Goal: Transaction & Acquisition: Purchase product/service

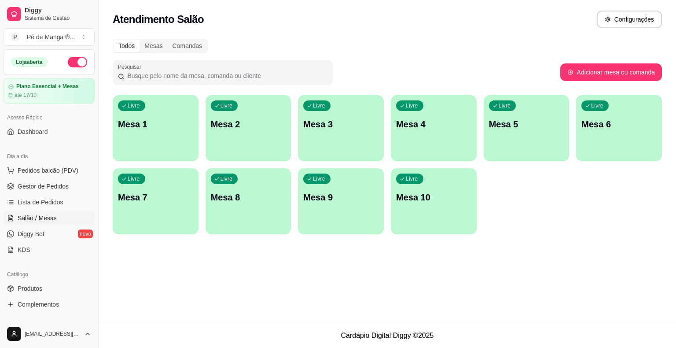
scroll to position [88, 0]
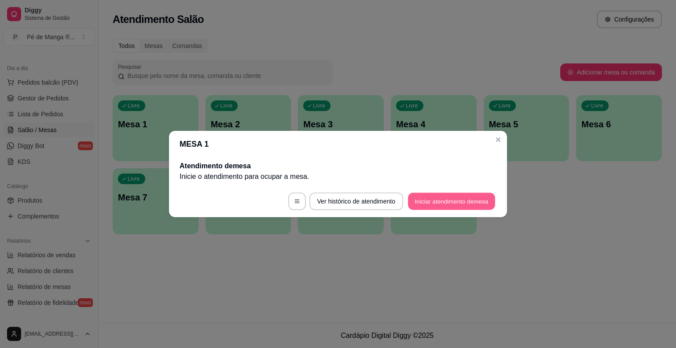
click at [429, 200] on button "Iniciar atendimento de mesa" at bounding box center [451, 201] width 87 height 17
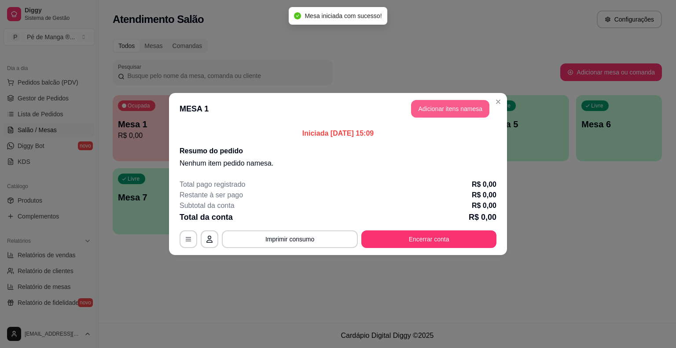
click at [461, 111] on button "Adicionar itens na mesa" at bounding box center [450, 109] width 78 height 18
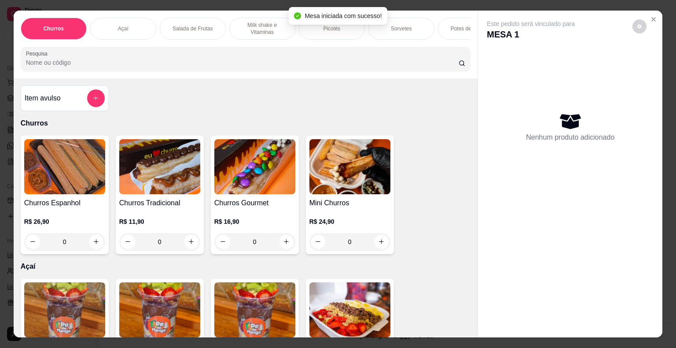
drag, startPoint x: 354, startPoint y: 29, endPoint x: 338, endPoint y: 40, distance: 19.5
click at [353, 30] on div "Picolés" at bounding box center [332, 29] width 66 height 22
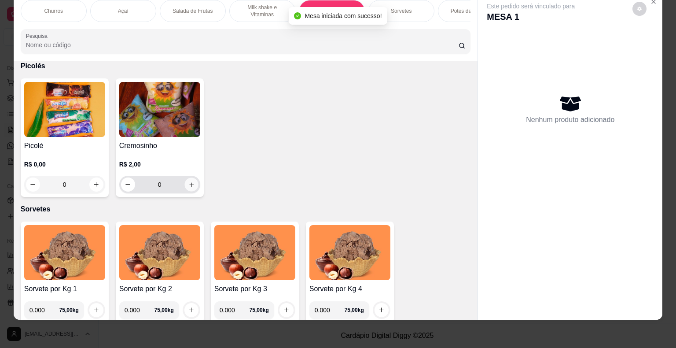
click at [188, 184] on icon "increase-product-quantity" at bounding box center [191, 184] width 7 height 7
type input "1"
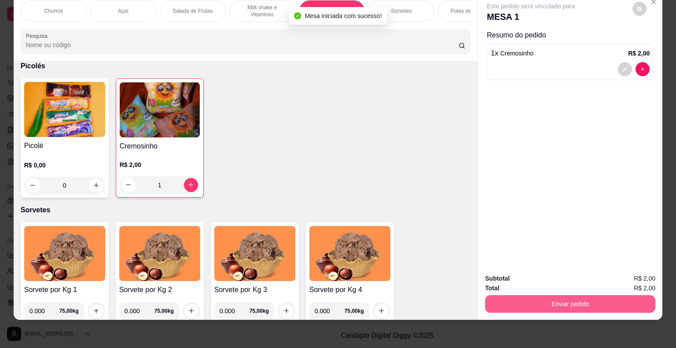
click at [534, 300] on button "Enviar pedido" at bounding box center [570, 304] width 170 height 18
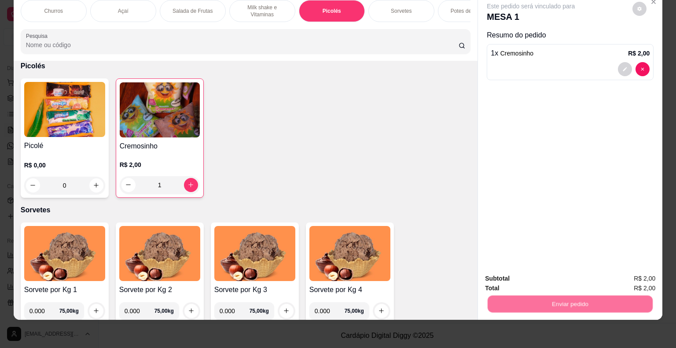
click at [521, 281] on button "Não registrar e enviar pedido" at bounding box center [540, 275] width 89 height 16
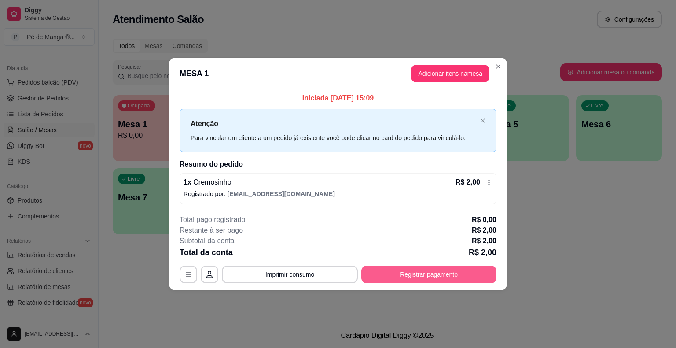
click at [414, 268] on button "Registrar pagamento" at bounding box center [428, 274] width 135 height 18
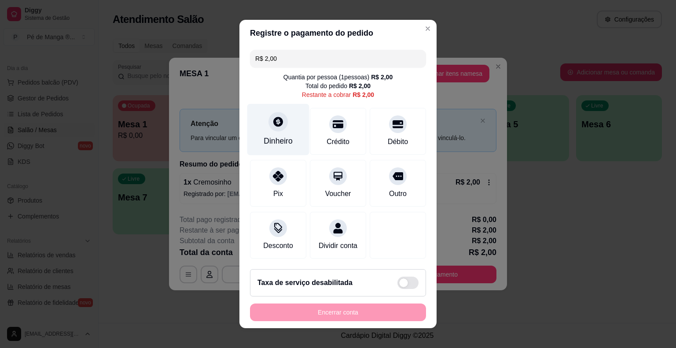
click at [276, 148] on div "Dinheiro" at bounding box center [278, 129] width 62 height 51
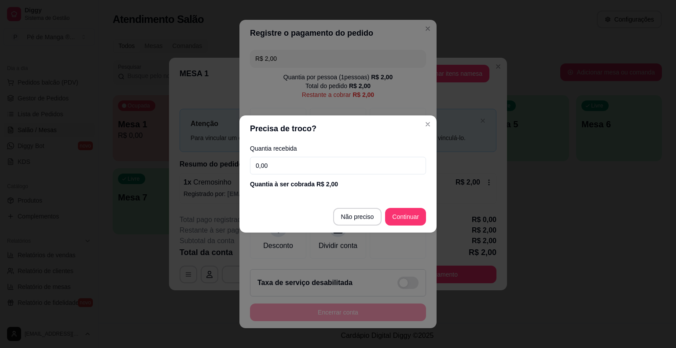
drag, startPoint x: 270, startPoint y: 156, endPoint x: 270, endPoint y: 163, distance: 7.0
click at [270, 161] on div "Quantia recebida 0,00 Quantia à ser cobrada R$ 2,00" at bounding box center [337, 167] width 197 height 50
click at [270, 163] on input "0,00" at bounding box center [338, 166] width 176 height 18
type input "2,00"
click at [395, 206] on footer "Não preciso Continuar" at bounding box center [337, 217] width 197 height 32
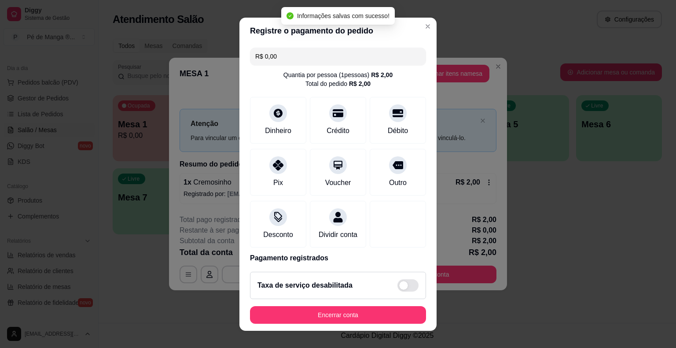
type input "R$ 0,00"
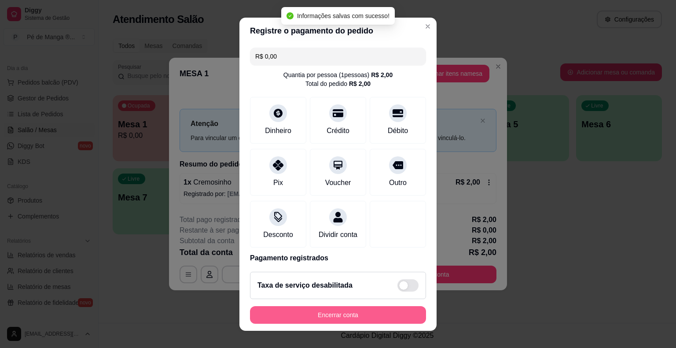
click at [352, 316] on button "Encerrar conta" at bounding box center [338, 315] width 176 height 18
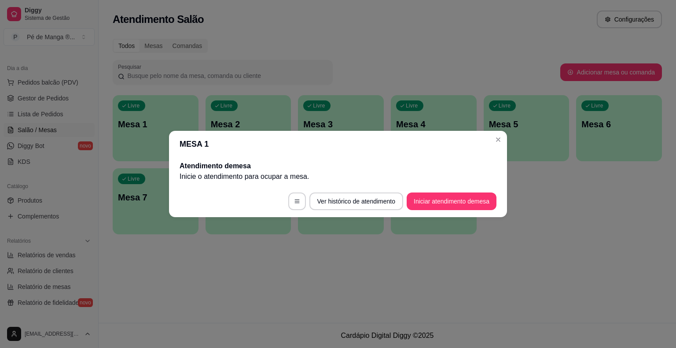
drag, startPoint x: 487, startPoint y: 150, endPoint x: 493, endPoint y: 147, distance: 6.7
click at [493, 147] on header "MESA 1" at bounding box center [338, 144] width 338 height 26
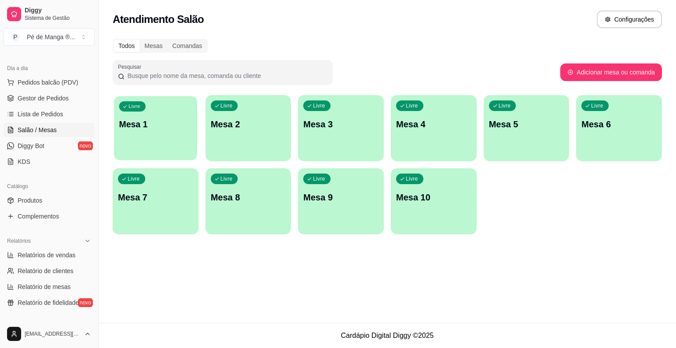
click at [179, 137] on div "Livre Mesa 1" at bounding box center [155, 123] width 83 height 54
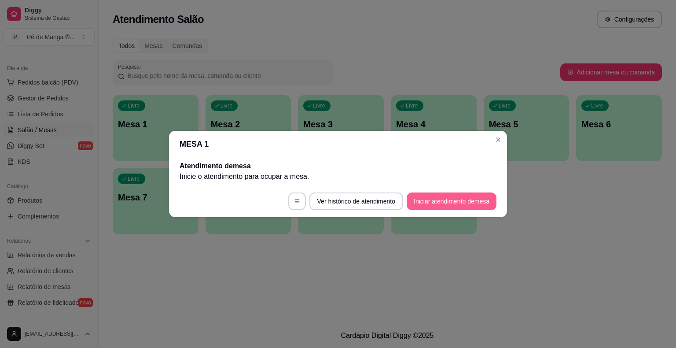
click at [452, 193] on button "Iniciar atendimento de mesa" at bounding box center [452, 201] width 90 height 18
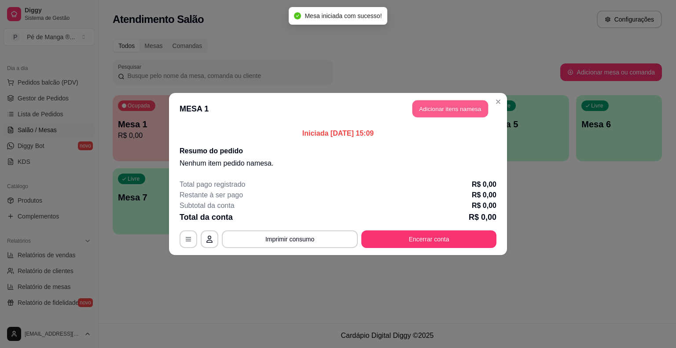
click at [449, 107] on button "Adicionar itens na mesa" at bounding box center [450, 108] width 76 height 17
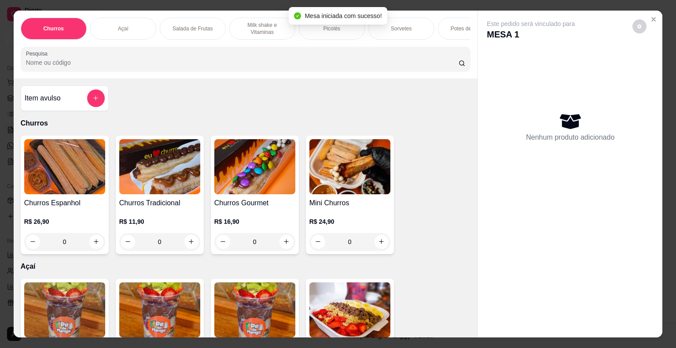
drag, startPoint x: 335, startPoint y: 28, endPoint x: 333, endPoint y: 34, distance: 6.4
click at [334, 32] on div "Picolés" at bounding box center [332, 29] width 66 height 22
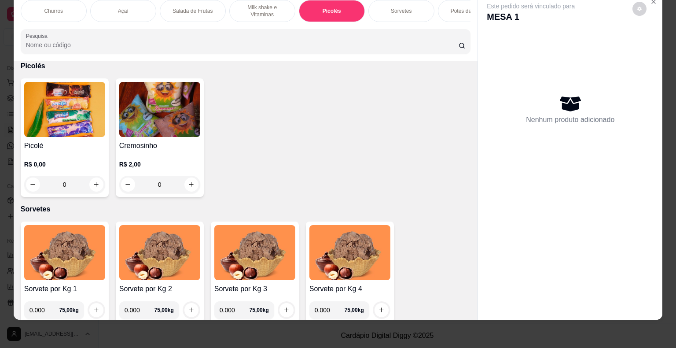
click at [95, 184] on div "0" at bounding box center [64, 185] width 81 height 18
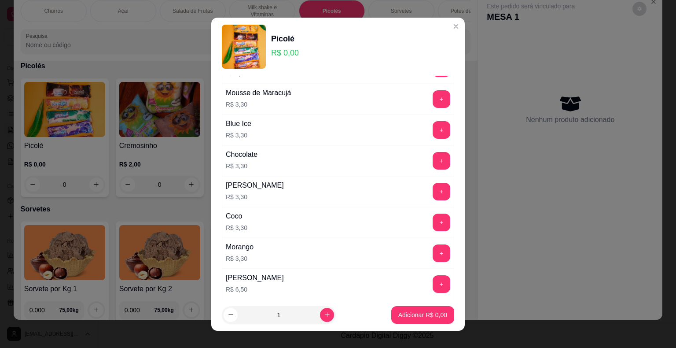
scroll to position [610, 0]
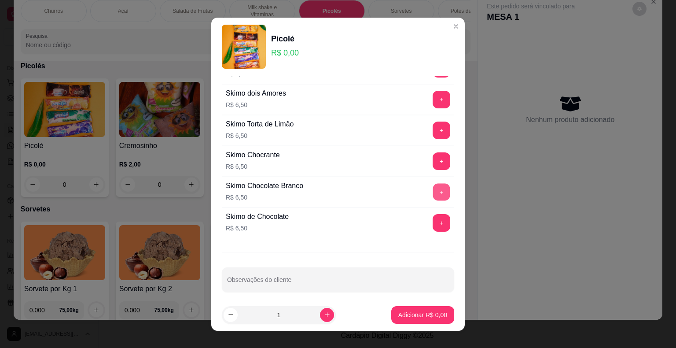
click at [433, 186] on button "+" at bounding box center [441, 191] width 17 height 17
click at [405, 313] on p "Adicionar R$ 13,00" at bounding box center [421, 314] width 52 height 9
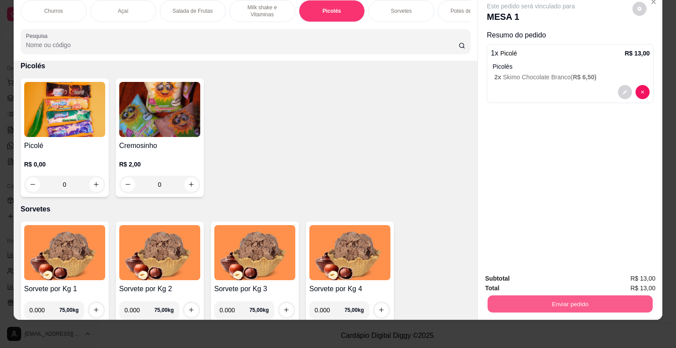
click at [539, 297] on button "Enviar pedido" at bounding box center [570, 303] width 165 height 17
click at [529, 276] on button "Não registrar e enviar pedido" at bounding box center [541, 275] width 92 height 17
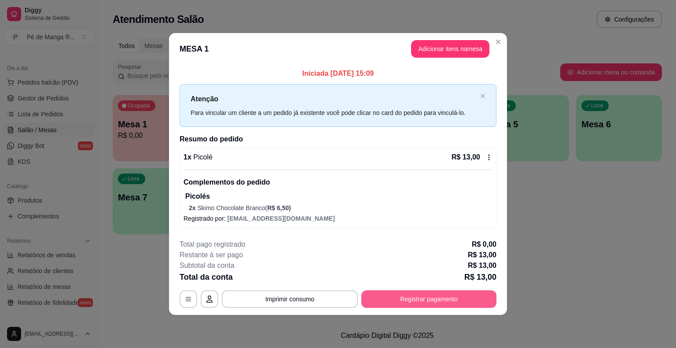
click at [412, 293] on button "Registrar pagamento" at bounding box center [428, 299] width 135 height 18
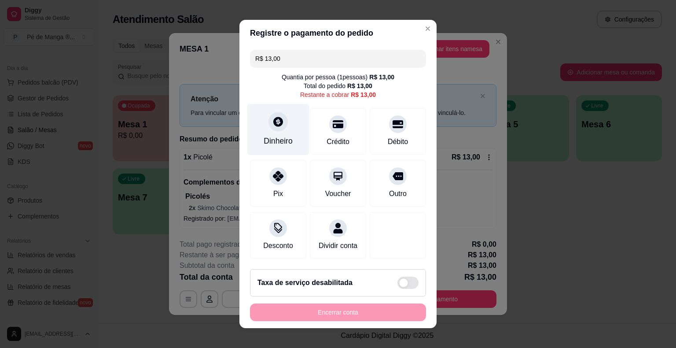
click at [273, 147] on div "Dinheiro" at bounding box center [278, 140] width 29 height 11
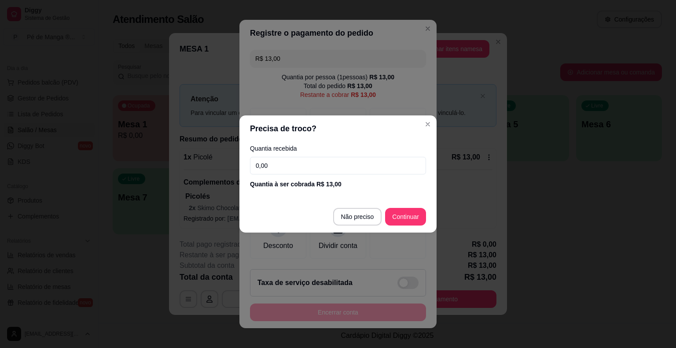
click at [282, 168] on input "0,00" at bounding box center [338, 166] width 176 height 18
type input "13,00"
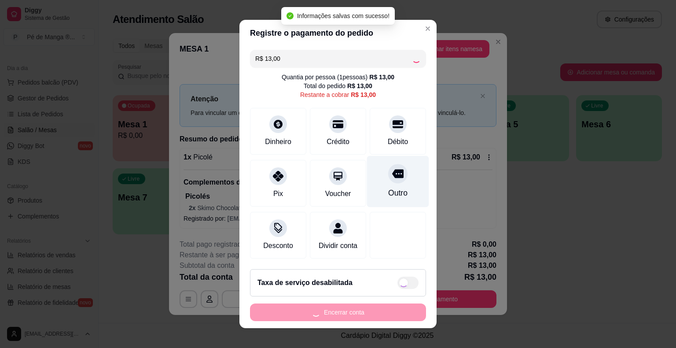
type input "R$ 0,00"
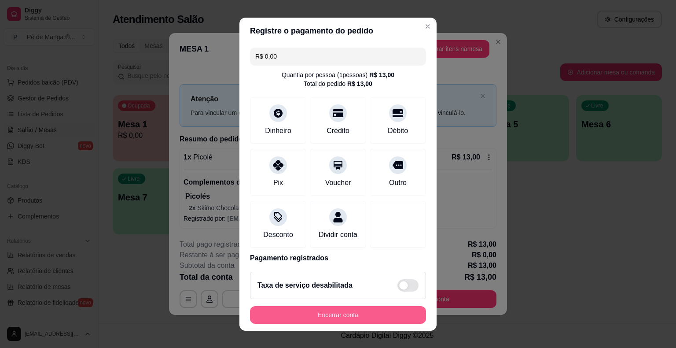
click at [340, 316] on button "Encerrar conta" at bounding box center [338, 315] width 176 height 18
